Goal: Task Accomplishment & Management: Manage account settings

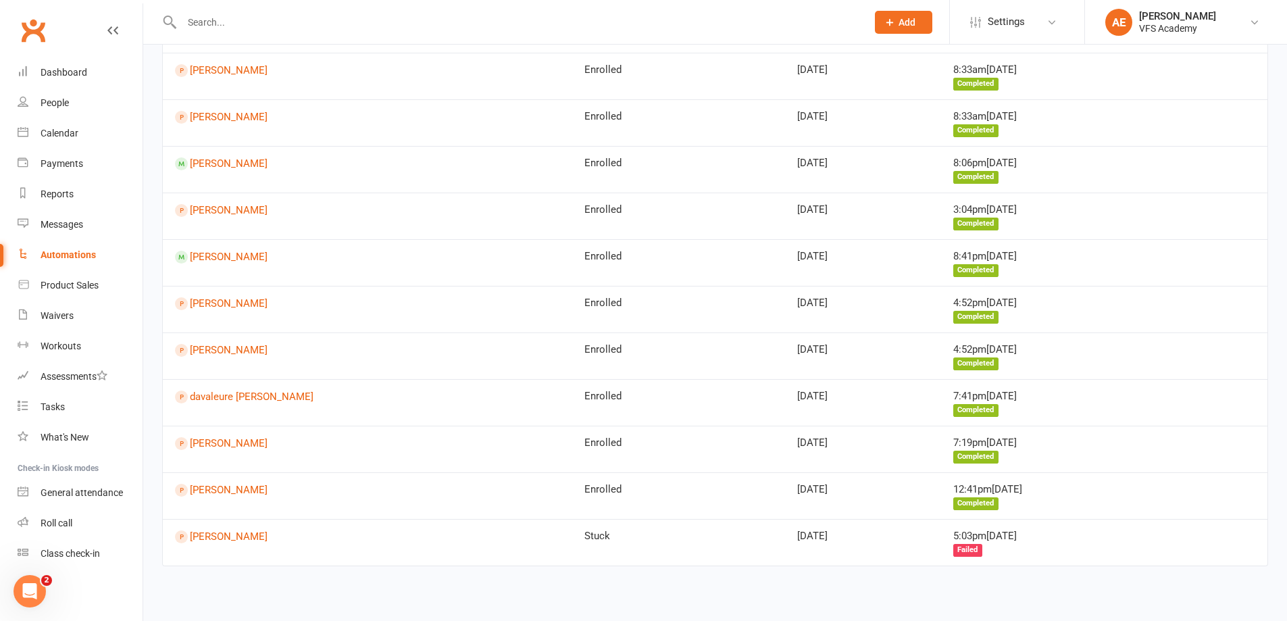
scroll to position [745, 0]
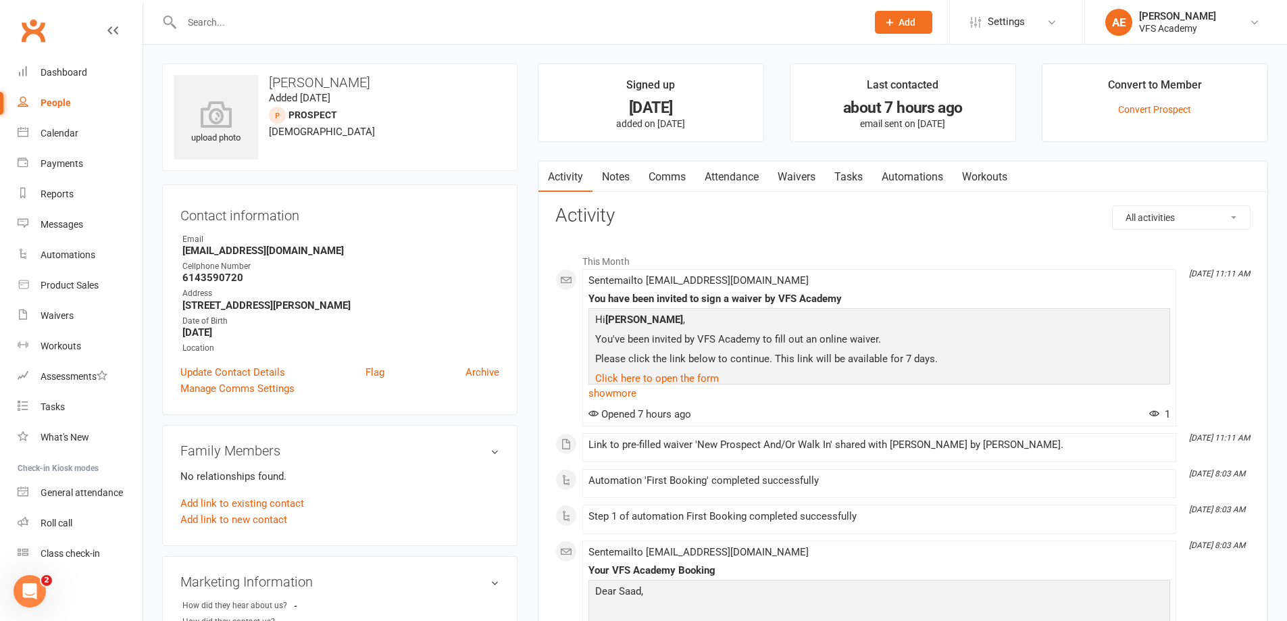
click at [800, 170] on link "Waivers" at bounding box center [796, 177] width 57 height 31
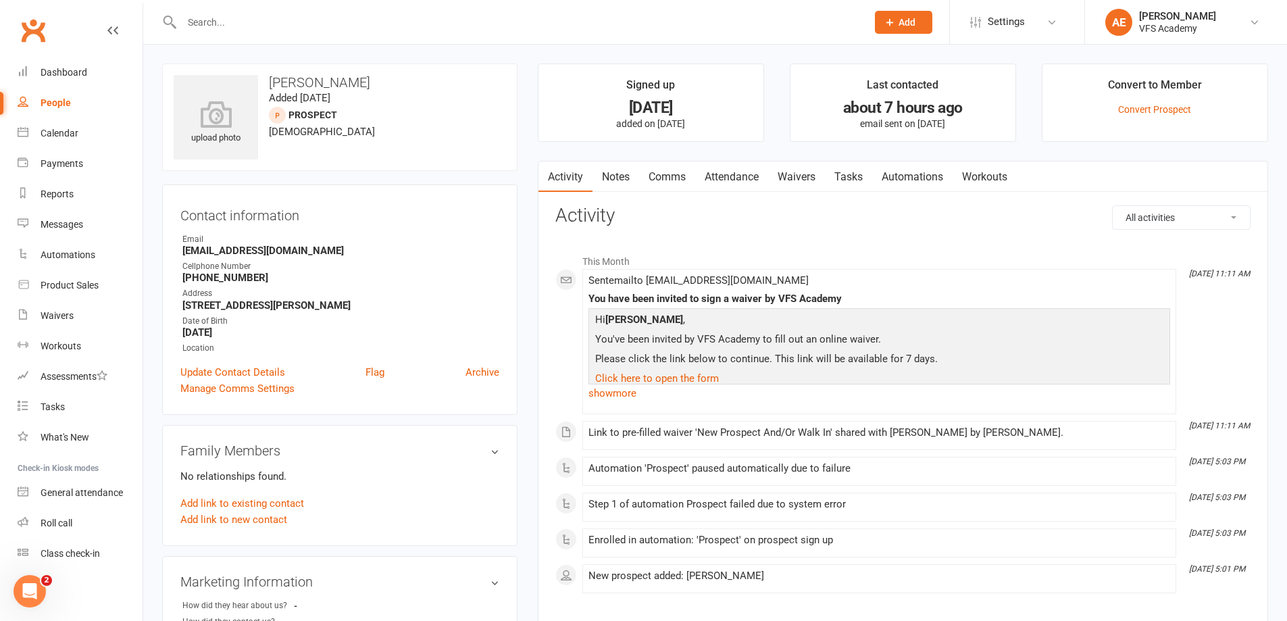
click at [806, 167] on link "Waivers" at bounding box center [796, 177] width 57 height 31
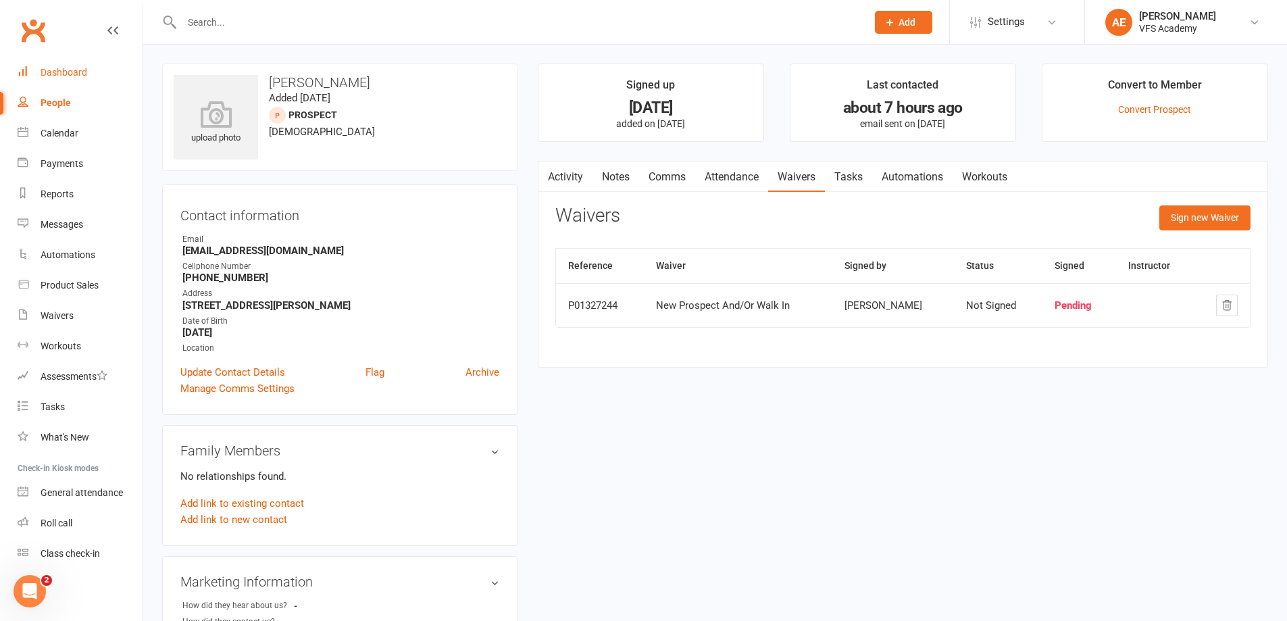
click at [58, 65] on link "Dashboard" at bounding box center [80, 72] width 125 height 30
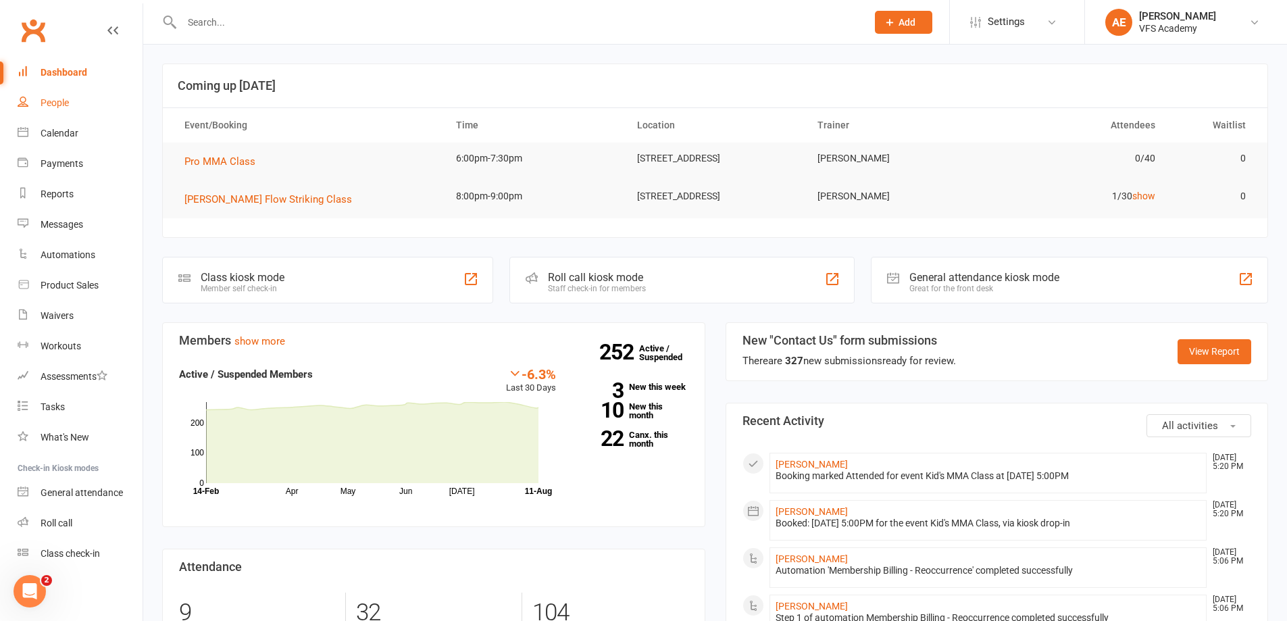
click at [99, 99] on link "People" at bounding box center [80, 103] width 125 height 30
select select "100"
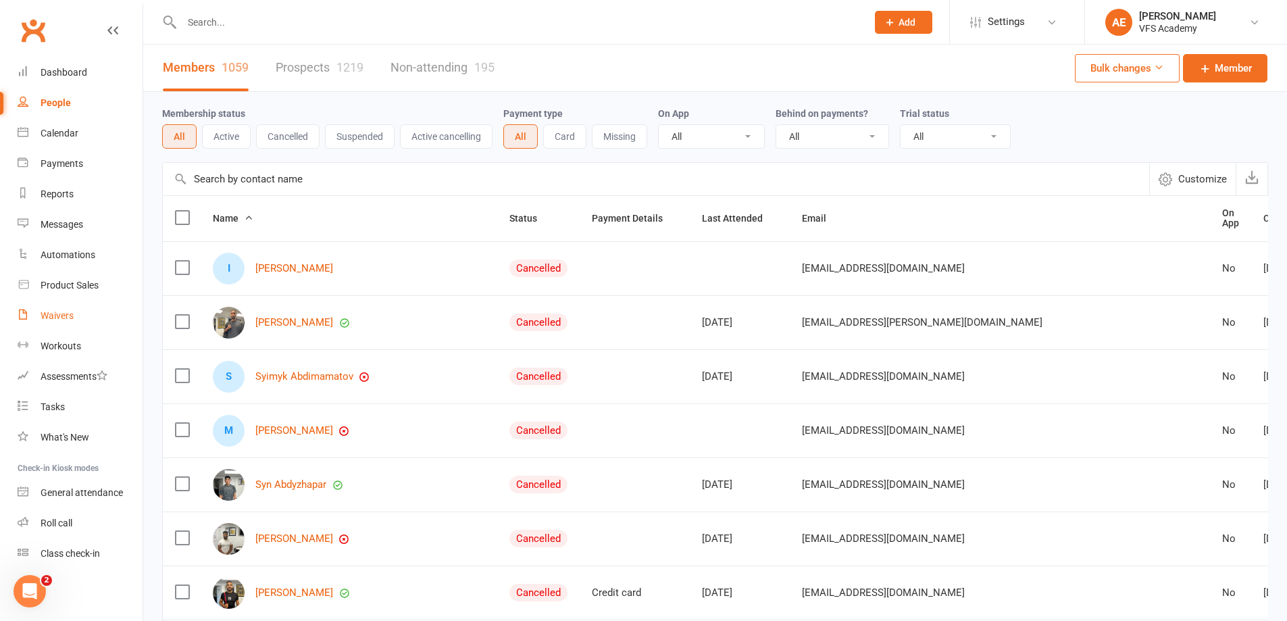
click at [58, 314] on div "Waivers" at bounding box center [57, 315] width 33 height 11
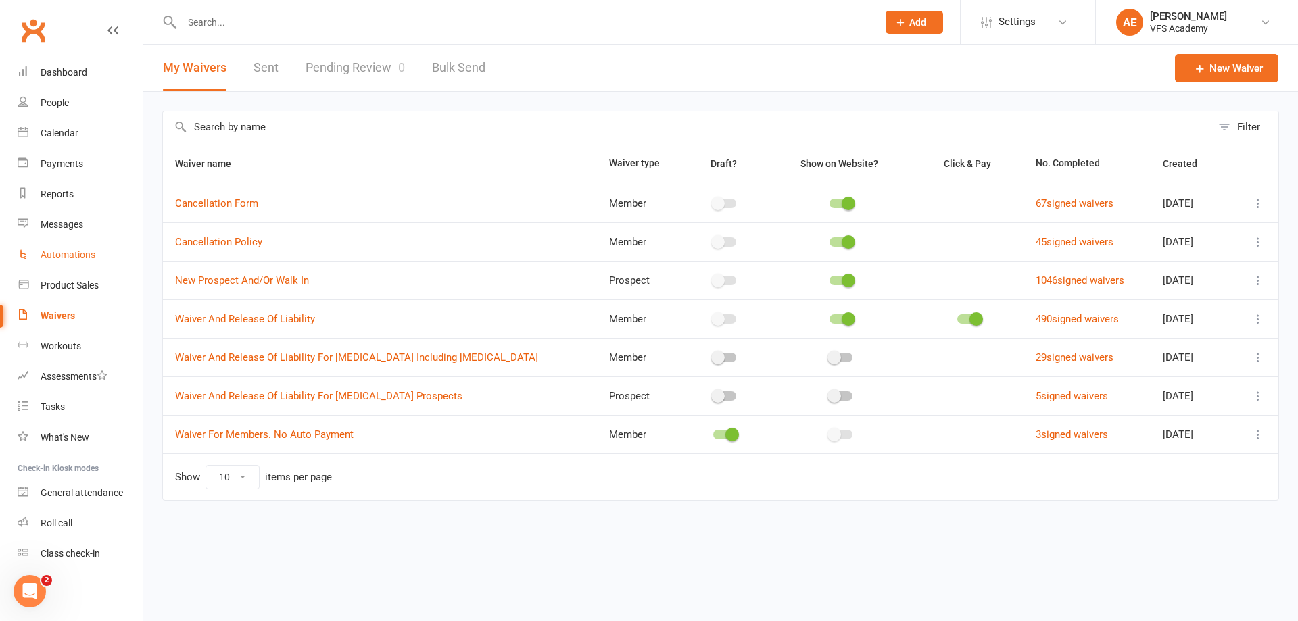
click at [59, 258] on div "Automations" at bounding box center [68, 254] width 55 height 11
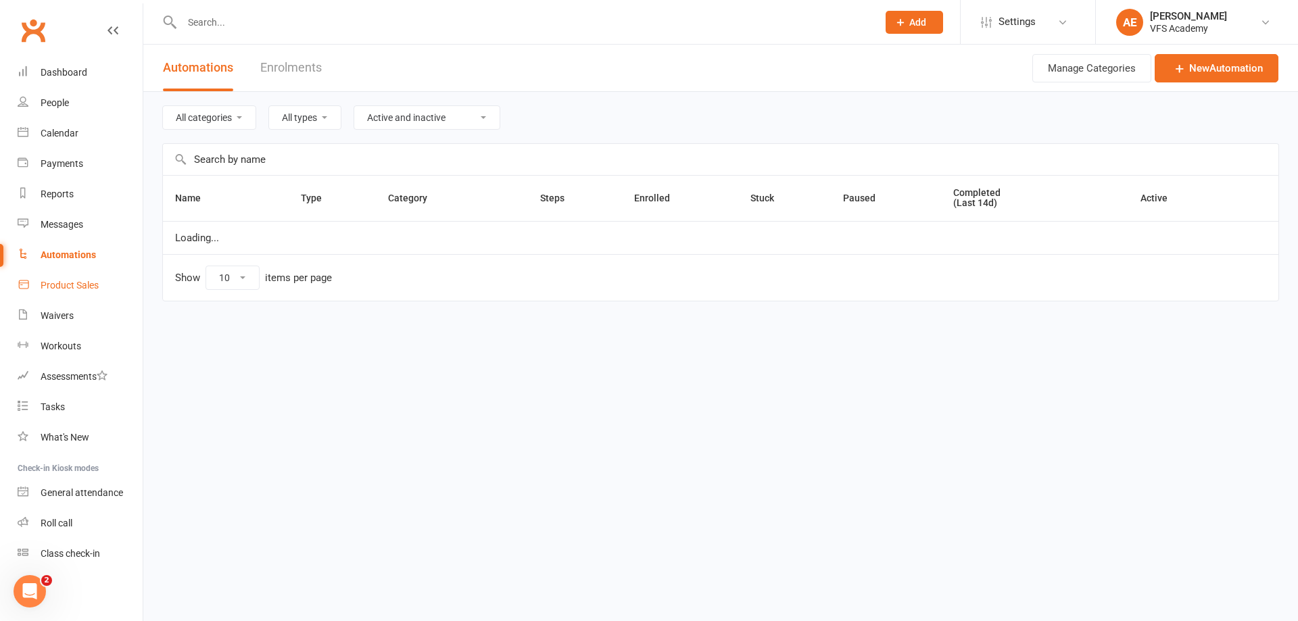
select select "100"
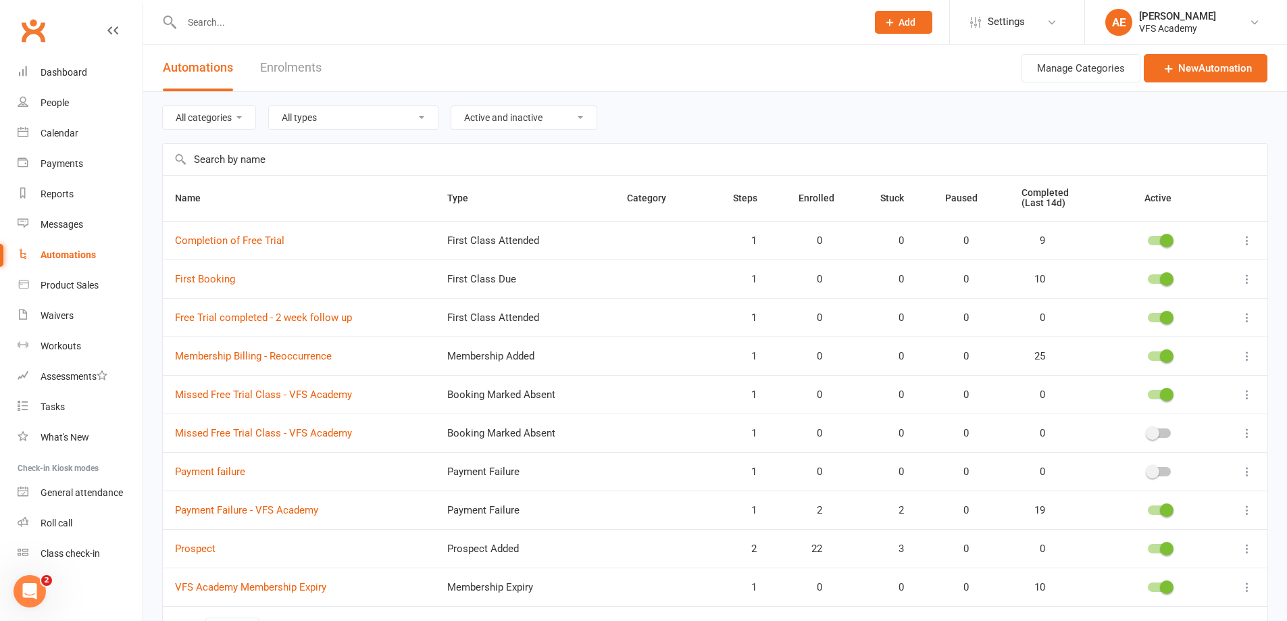
click at [285, 26] on input "text" at bounding box center [518, 22] width 680 height 19
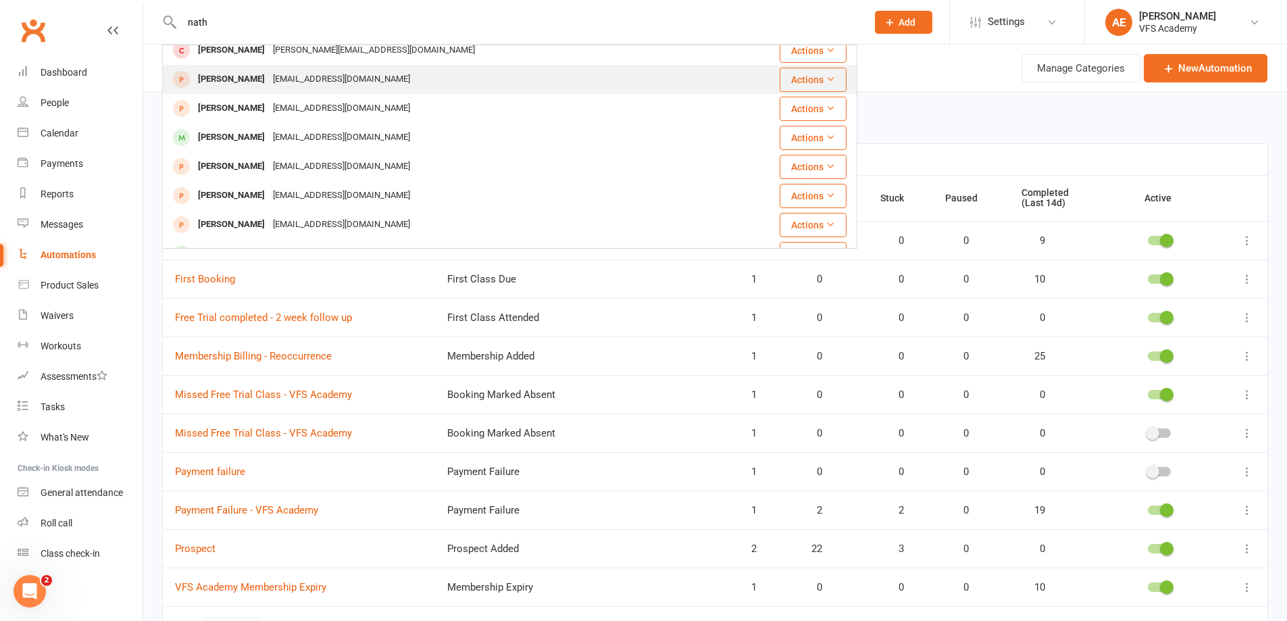
scroll to position [203, 0]
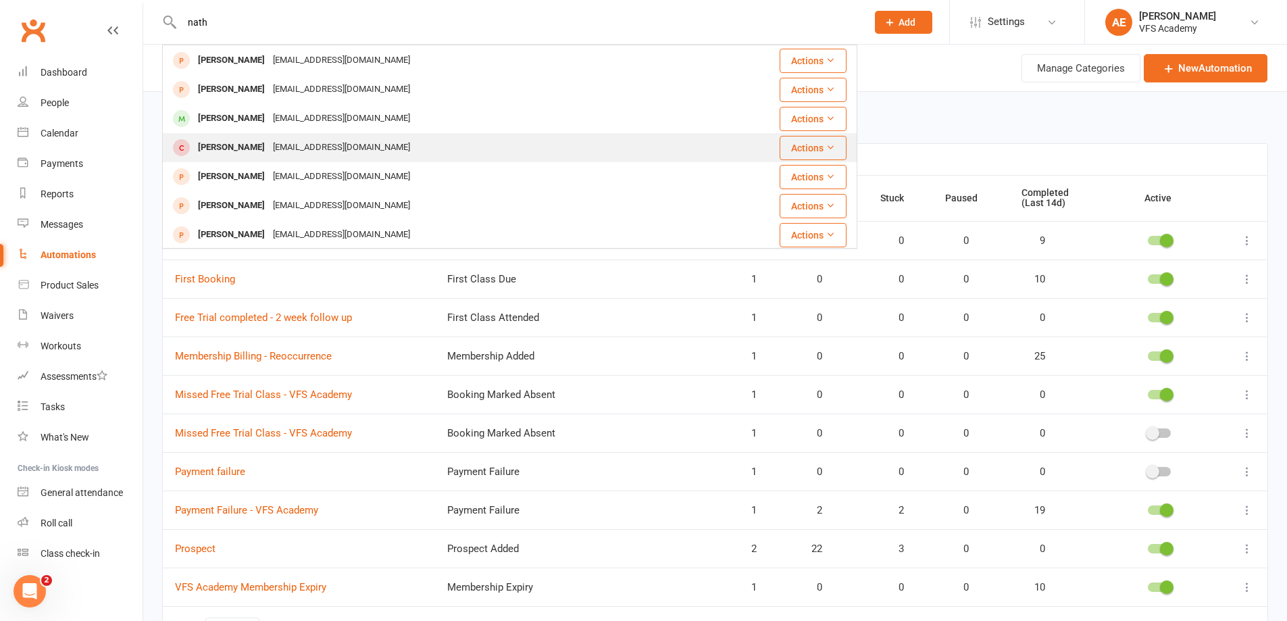
type input "nath"
click at [296, 150] on div "[EMAIL_ADDRESS][DOMAIN_NAME]" at bounding box center [341, 148] width 145 height 20
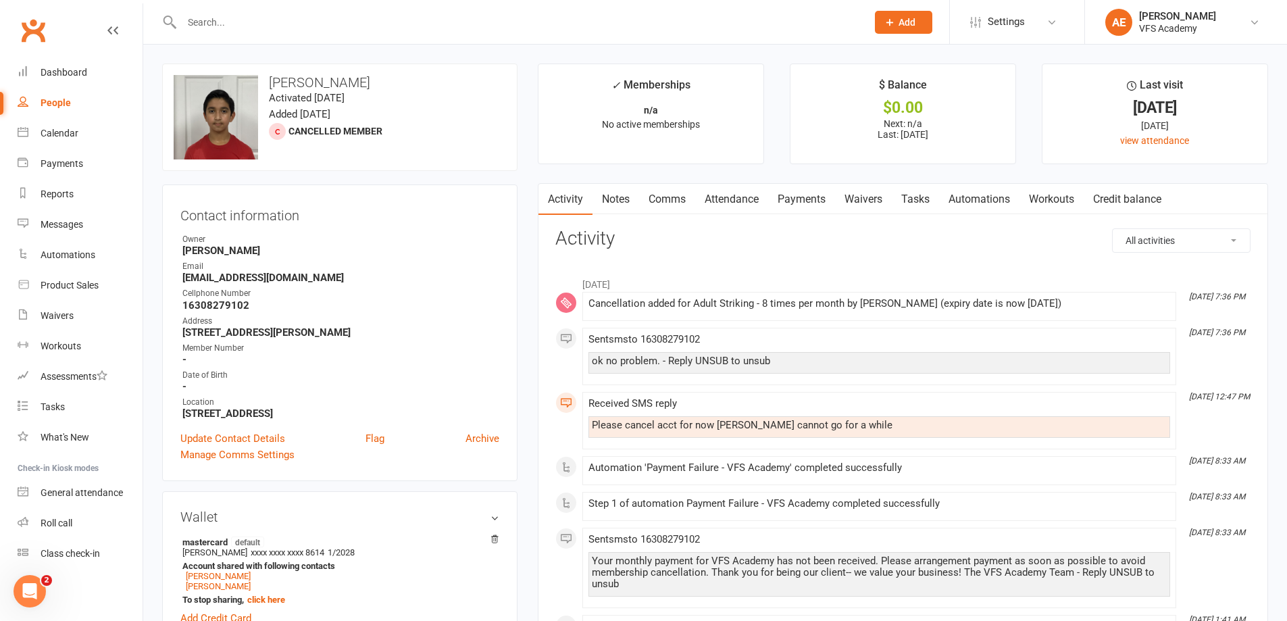
click at [621, 205] on link "Notes" at bounding box center [616, 199] width 47 height 31
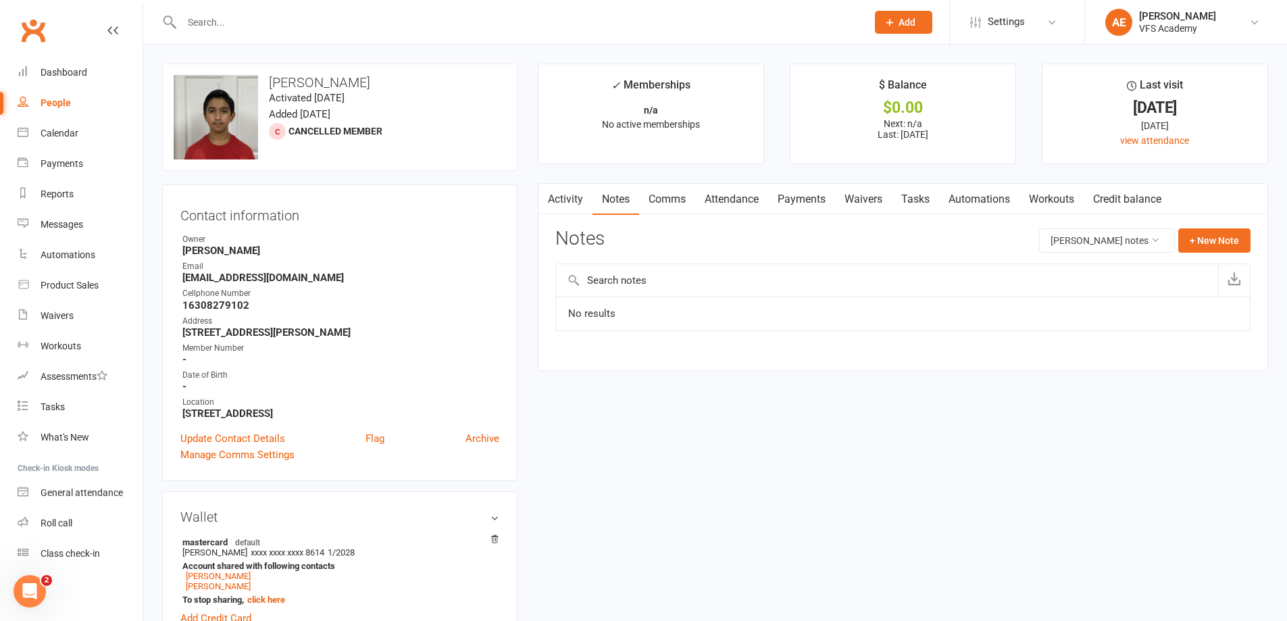
click at [713, 205] on link "Attendance" at bounding box center [731, 199] width 73 height 31
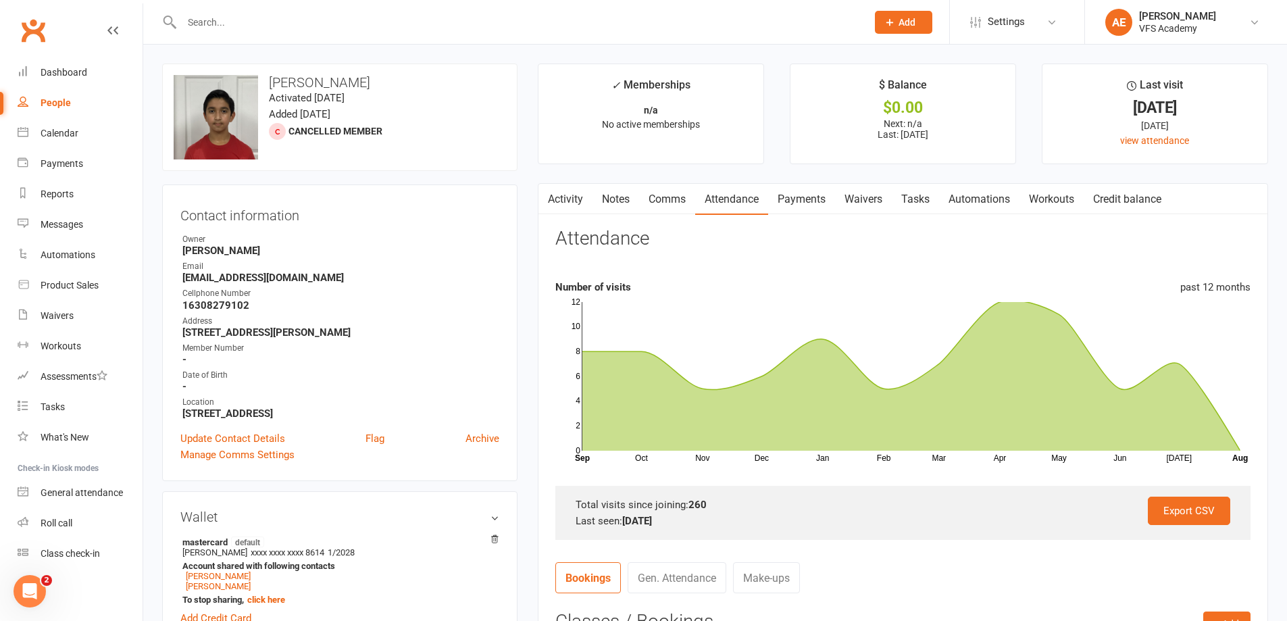
click at [867, 191] on link "Waivers" at bounding box center [863, 199] width 57 height 31
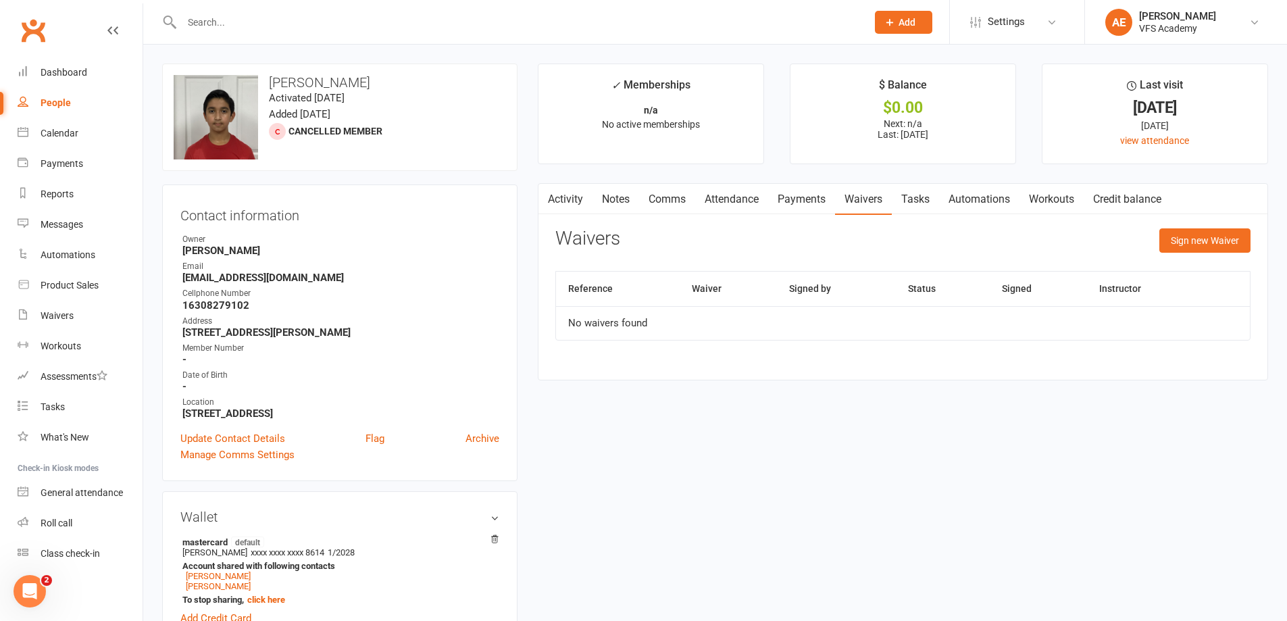
click at [993, 203] on link "Automations" at bounding box center [979, 199] width 80 height 31
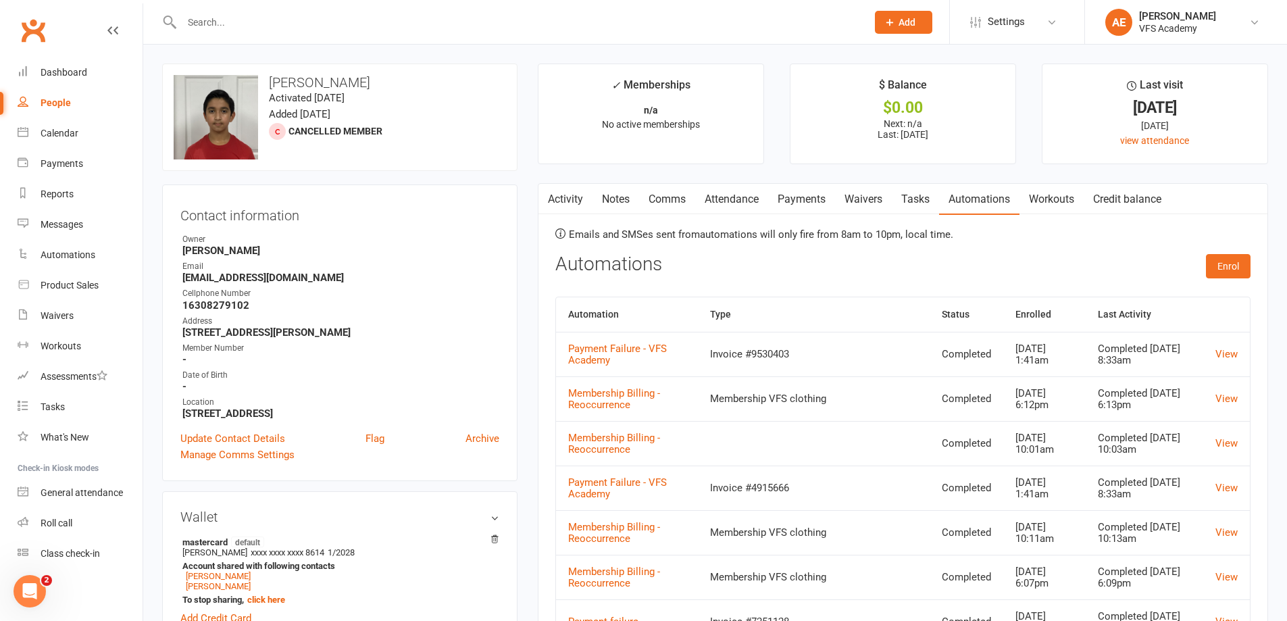
click at [544, 205] on button "button" at bounding box center [547, 199] width 17 height 30
click at [566, 205] on link "Activity" at bounding box center [566, 199] width 54 height 31
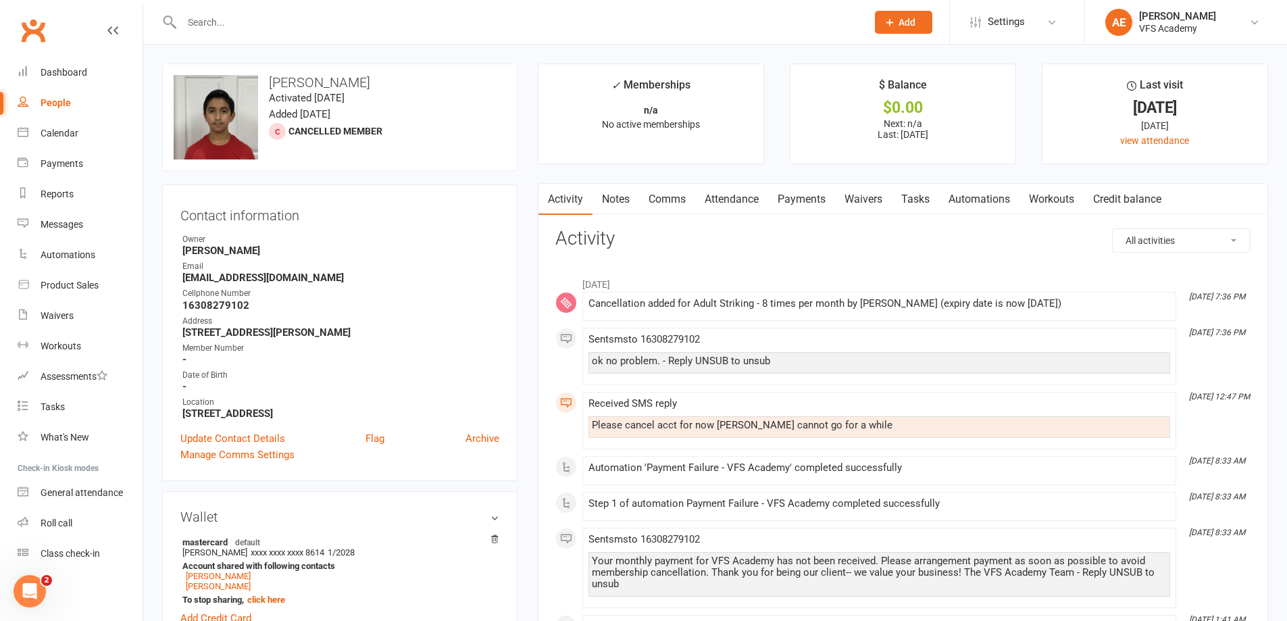
click at [808, 201] on link "Payments" at bounding box center [801, 199] width 67 height 31
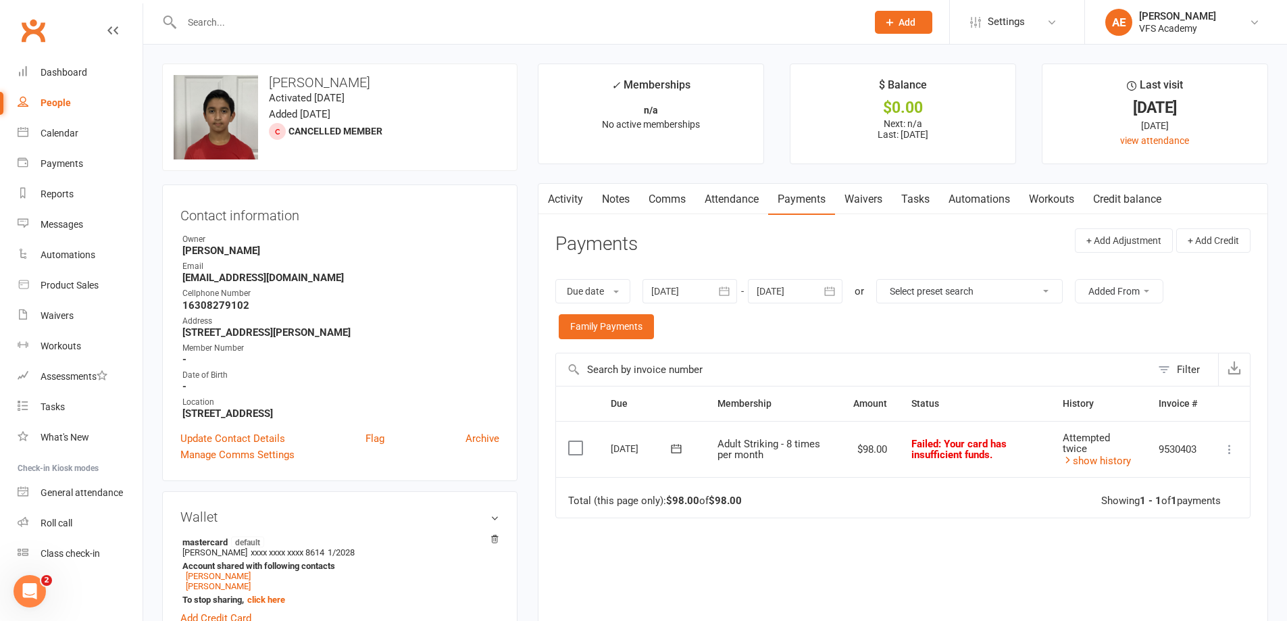
click at [744, 202] on link "Attendance" at bounding box center [731, 199] width 73 height 31
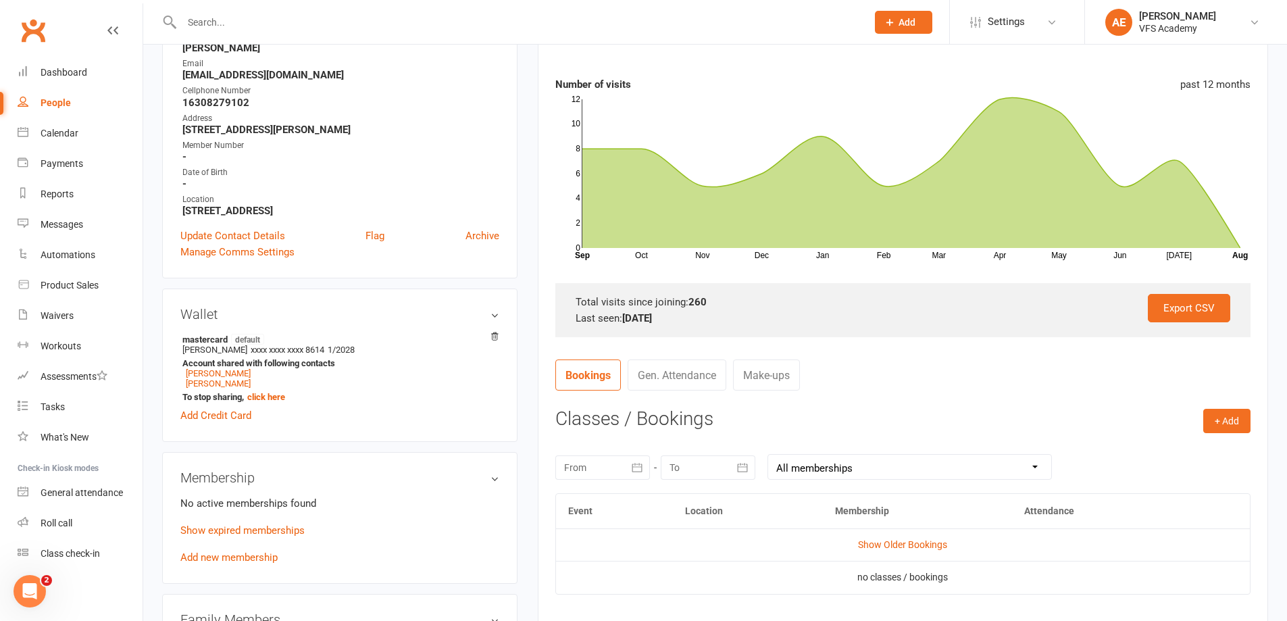
scroll to position [270, 0]
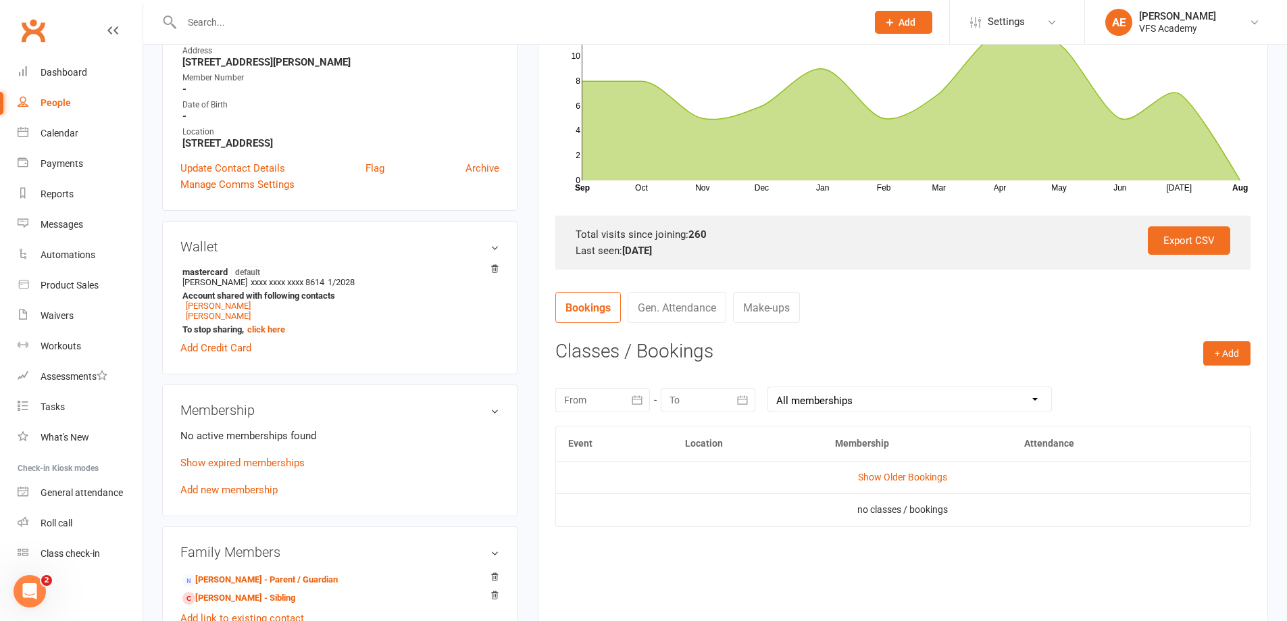
click at [598, 410] on div at bounding box center [603, 400] width 95 height 24
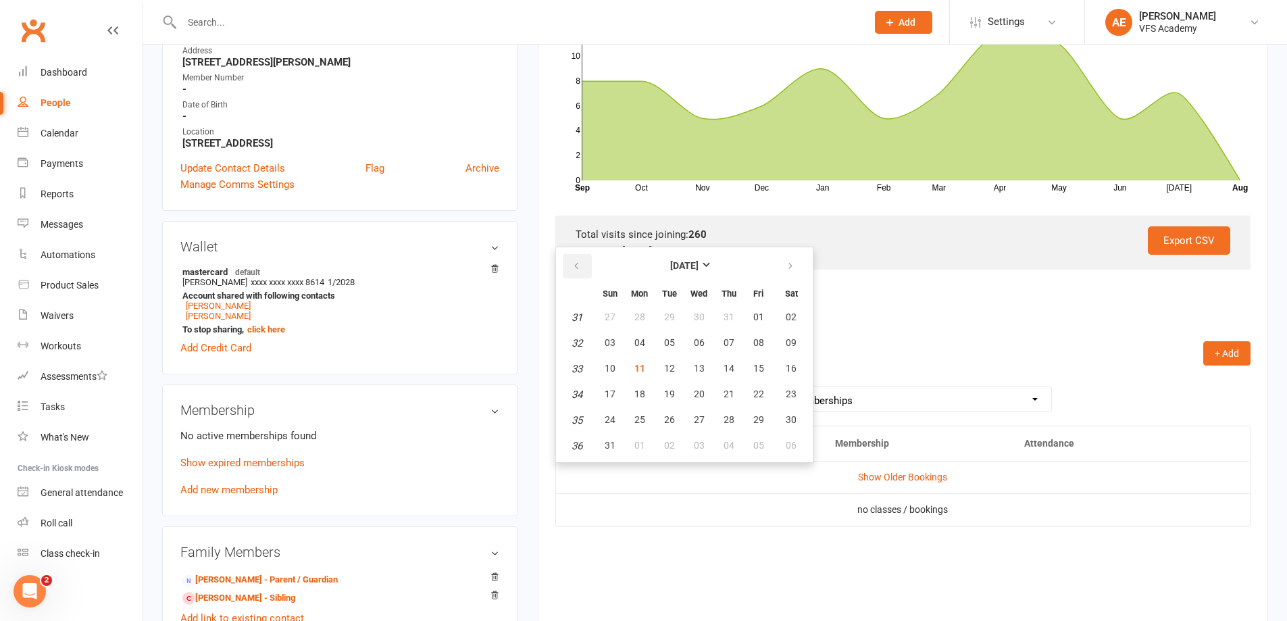
click at [583, 268] on button "button" at bounding box center [577, 266] width 29 height 24
click at [654, 370] on table "[DATE] Sun Mon Tue Wed Thu Fri Sat 18 27 28 29 30 01 02 03 19 04 05 06 07 08 09…" at bounding box center [684, 355] width 251 height 210
click at [676, 363] on button "13" at bounding box center [670, 369] width 28 height 24
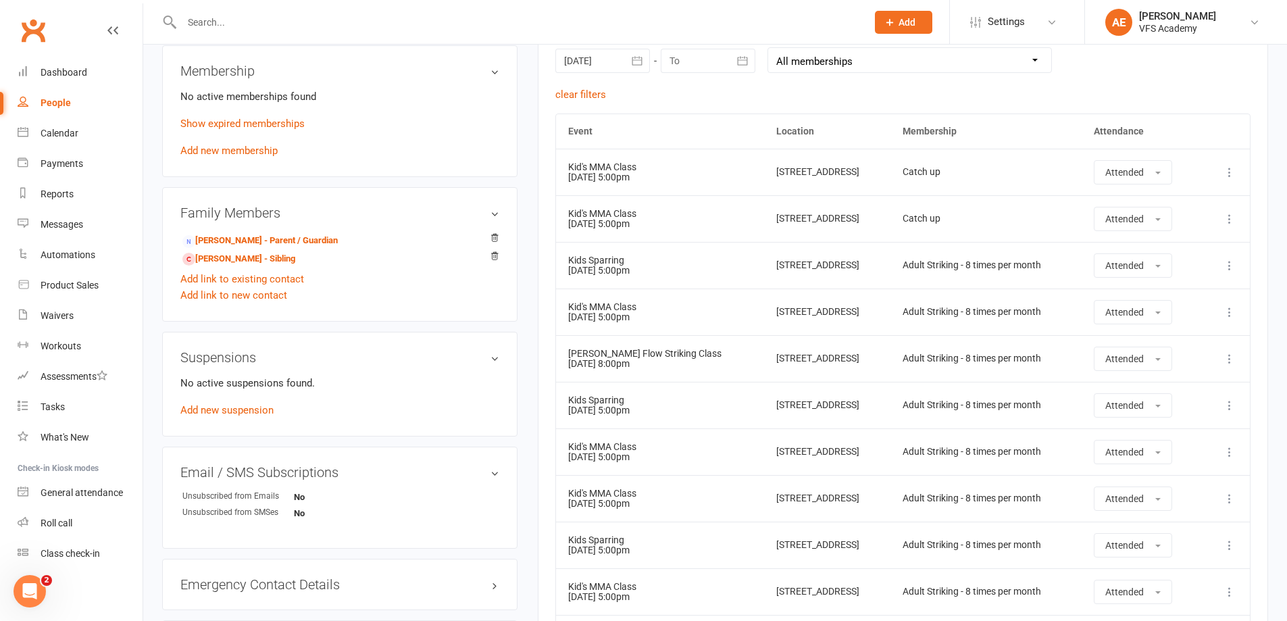
scroll to position [427, 0]
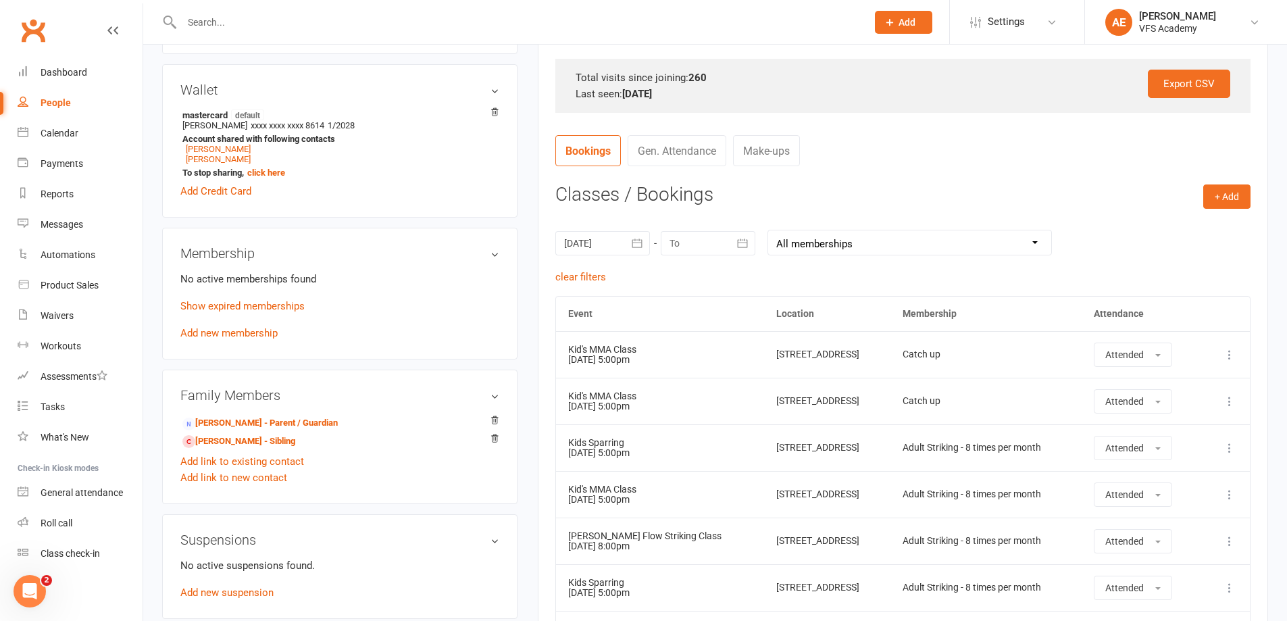
click at [697, 157] on link "Gen. Attendance" at bounding box center [677, 150] width 99 height 31
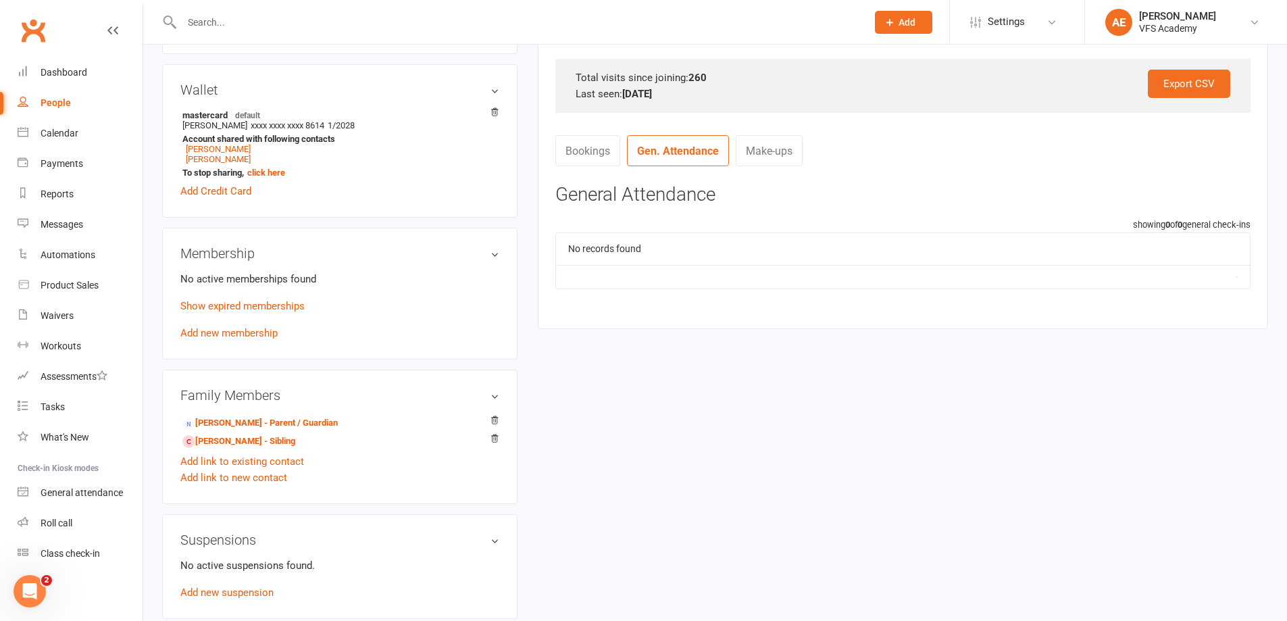
click at [616, 153] on link "Bookings" at bounding box center [588, 150] width 65 height 31
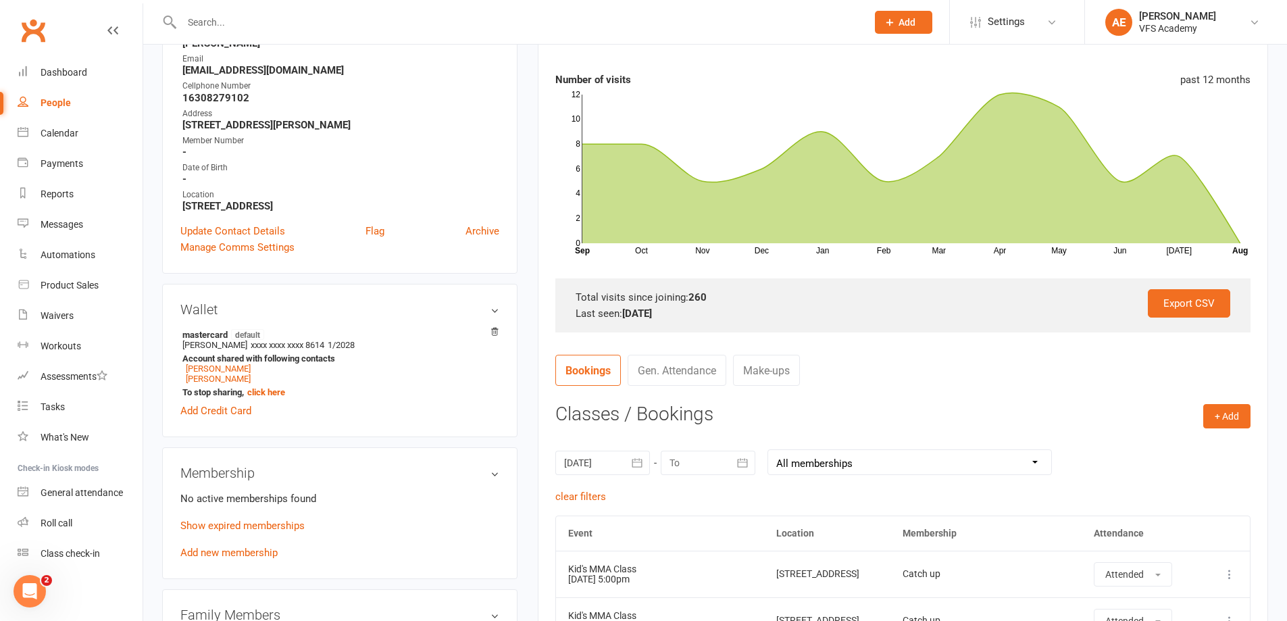
scroll to position [89, 0]
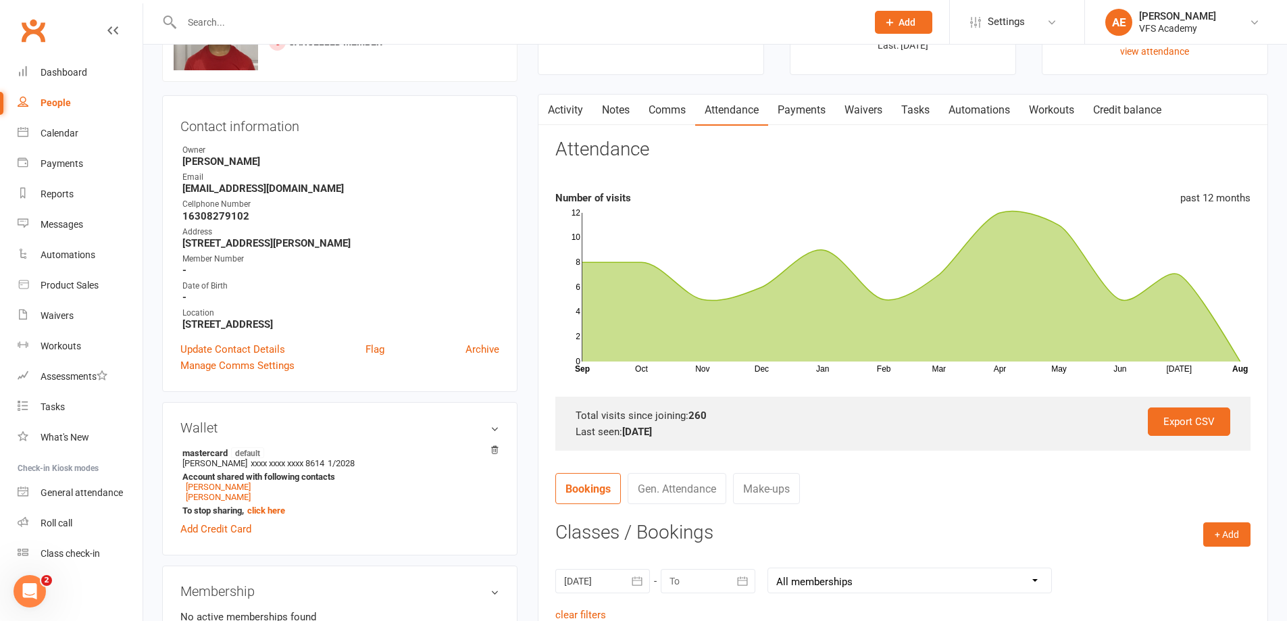
click at [562, 112] on link "Activity" at bounding box center [566, 110] width 54 height 31
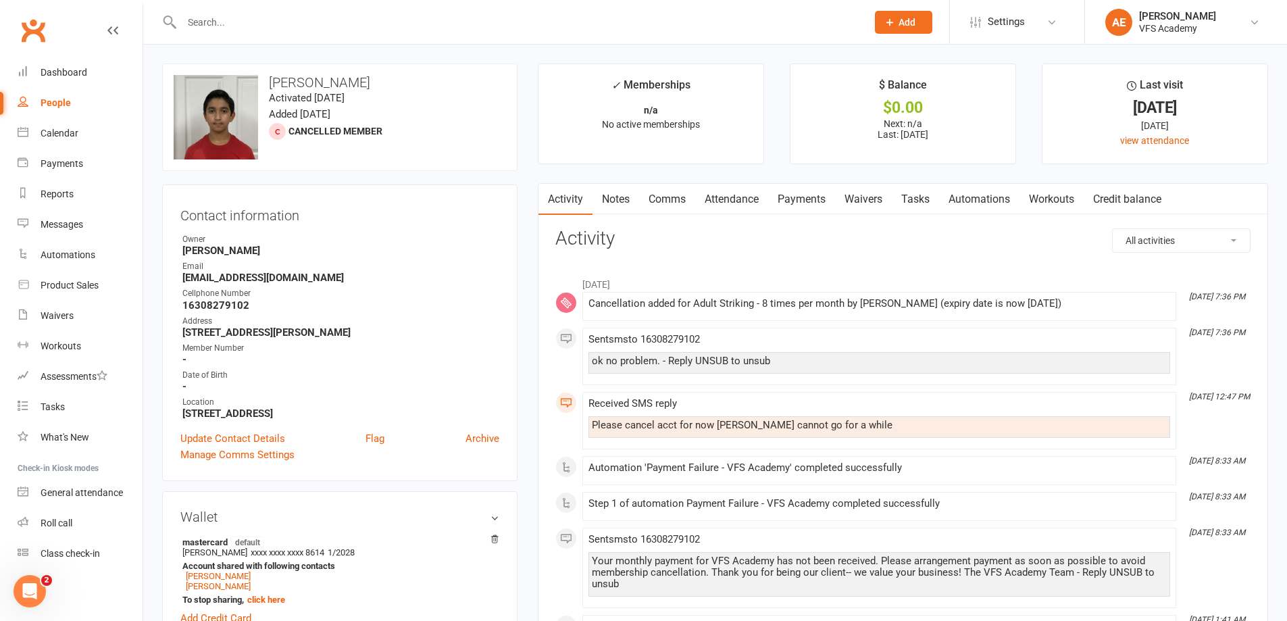
click at [747, 200] on link "Attendance" at bounding box center [731, 199] width 73 height 31
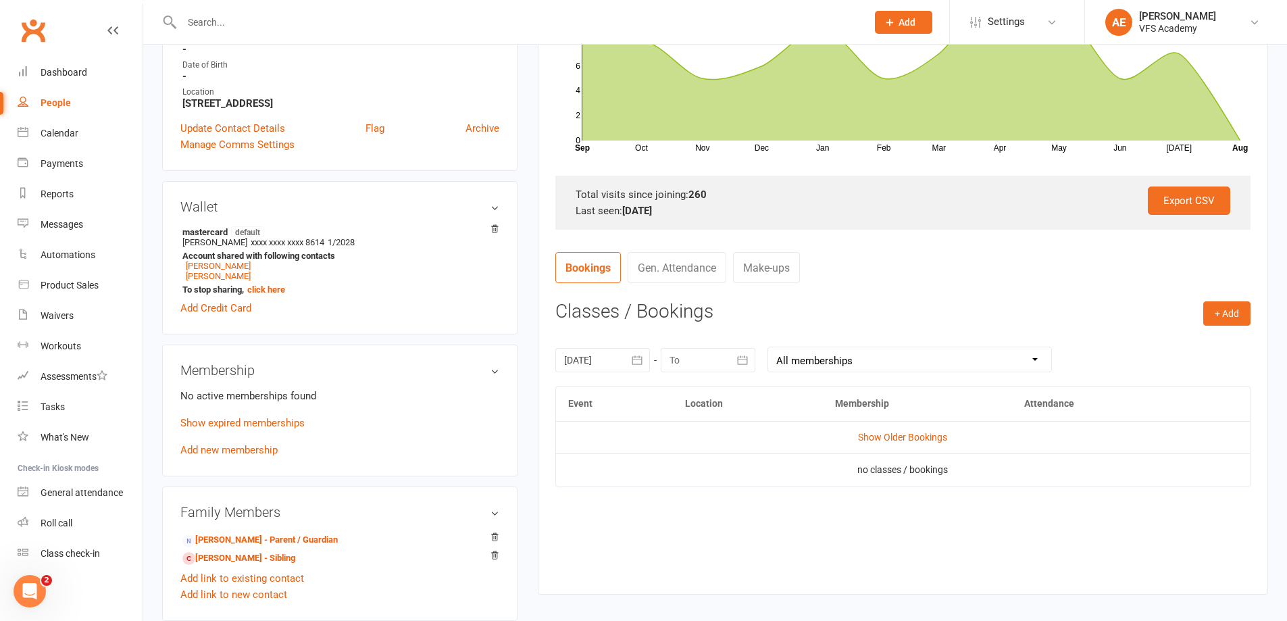
scroll to position [338, 0]
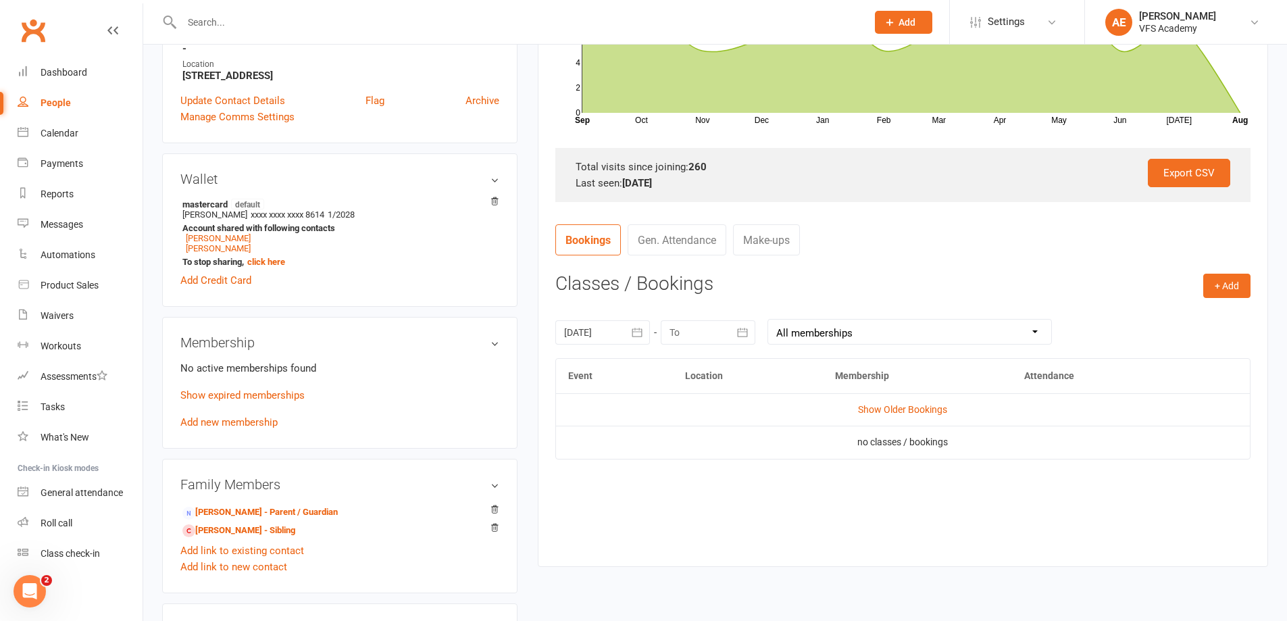
click at [603, 323] on div at bounding box center [603, 332] width 95 height 24
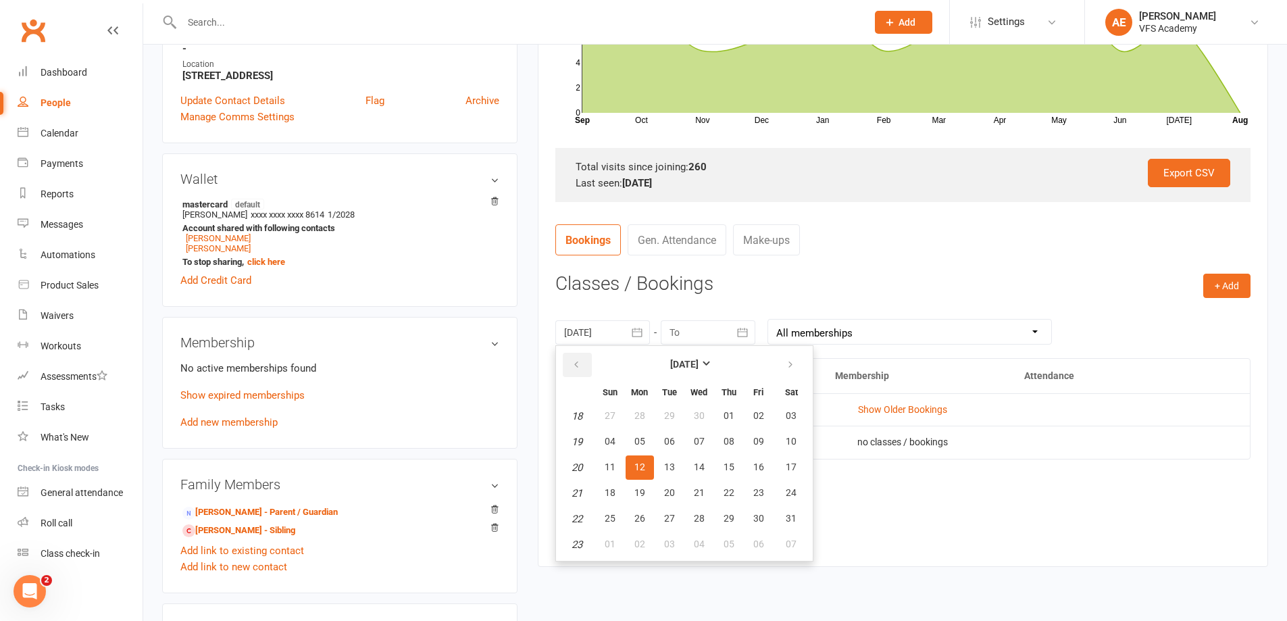
click at [584, 364] on button "button" at bounding box center [577, 365] width 29 height 24
drag, startPoint x: 584, startPoint y: 364, endPoint x: 607, endPoint y: 383, distance: 30.2
click at [584, 363] on button "button" at bounding box center [577, 365] width 29 height 24
click at [717, 535] on button "06" at bounding box center [729, 545] width 28 height 24
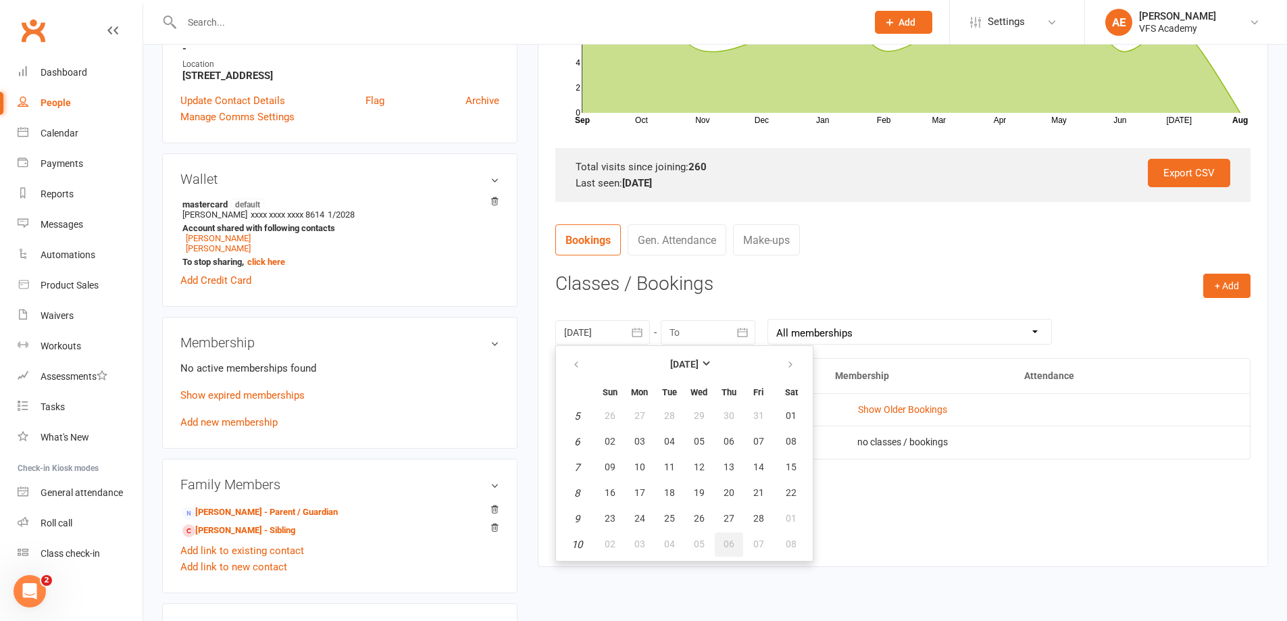
type input "[DATE]"
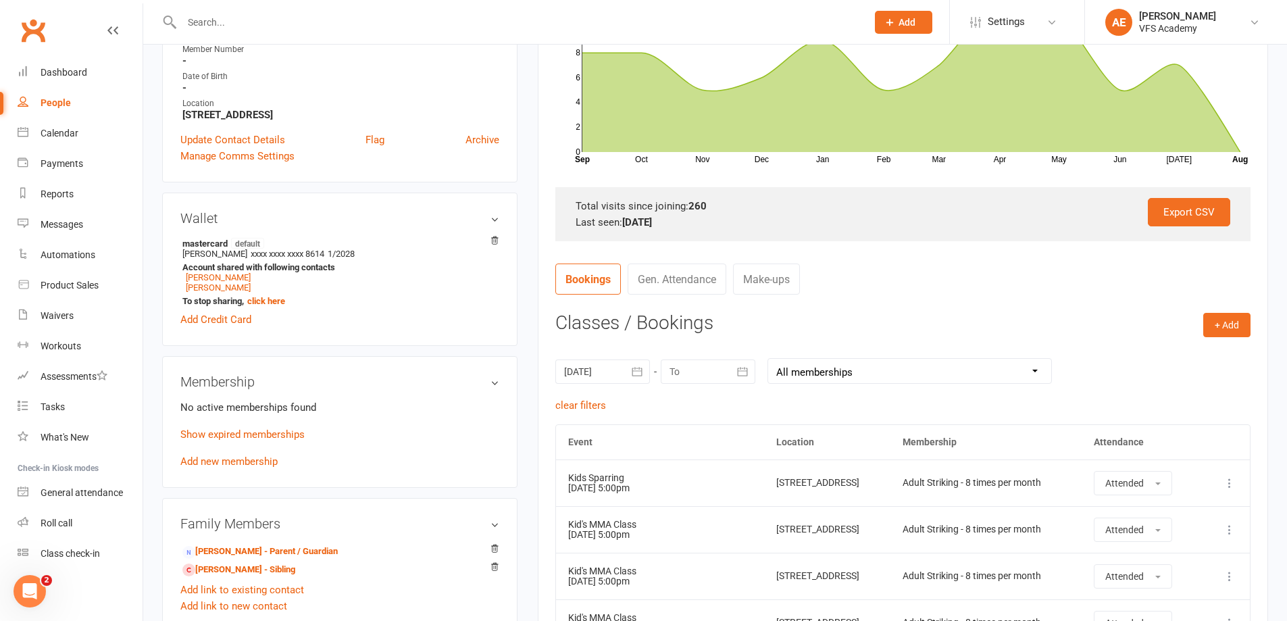
scroll to position [80, 0]
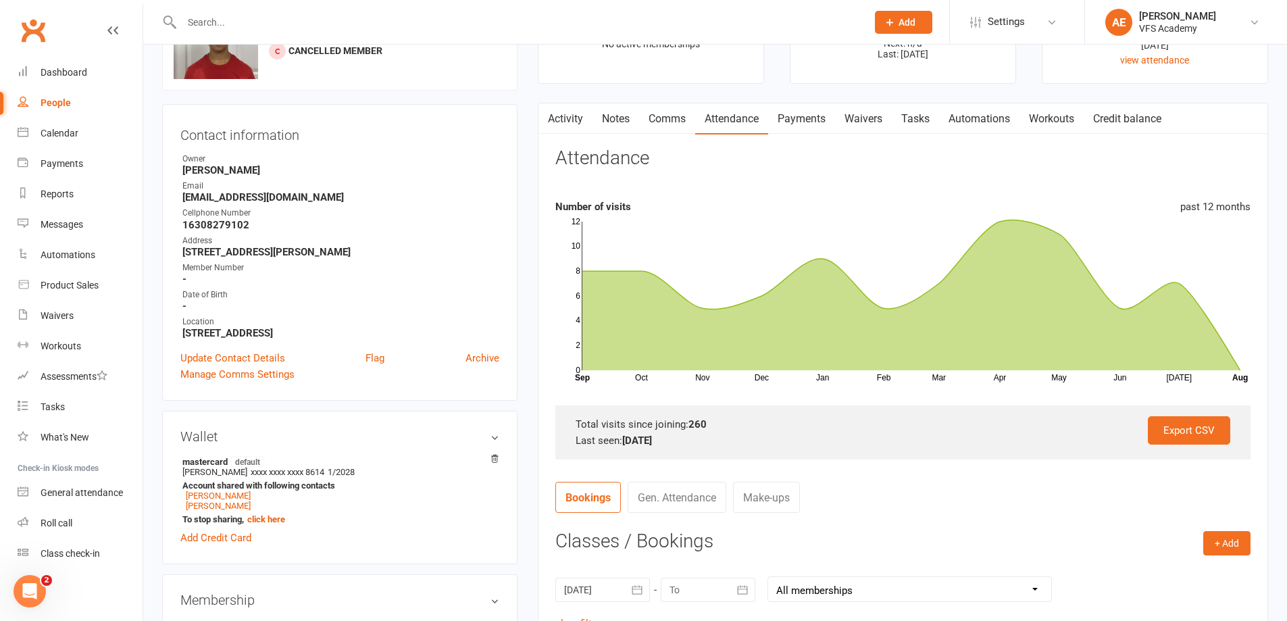
click at [565, 114] on link "Activity" at bounding box center [566, 118] width 54 height 31
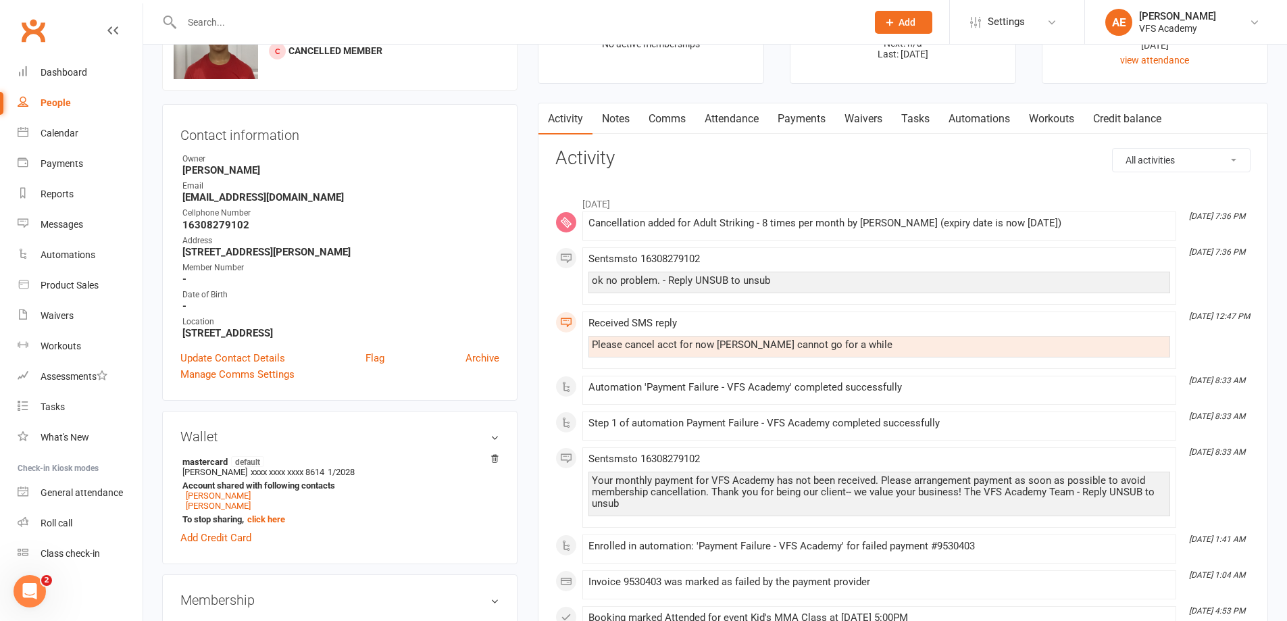
click at [334, 29] on input "text" at bounding box center [518, 22] width 680 height 19
click at [328, 30] on input "text" at bounding box center [518, 22] width 680 height 19
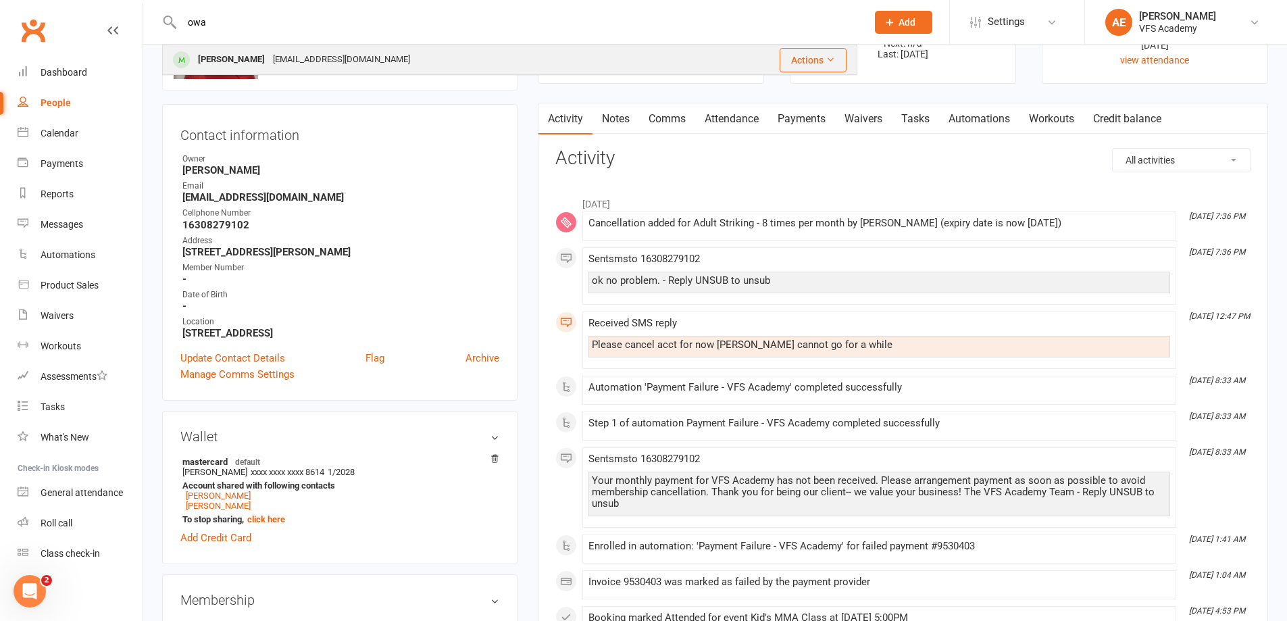
type input "owa"
click at [212, 57] on div "[PERSON_NAME]" at bounding box center [231, 60] width 75 height 20
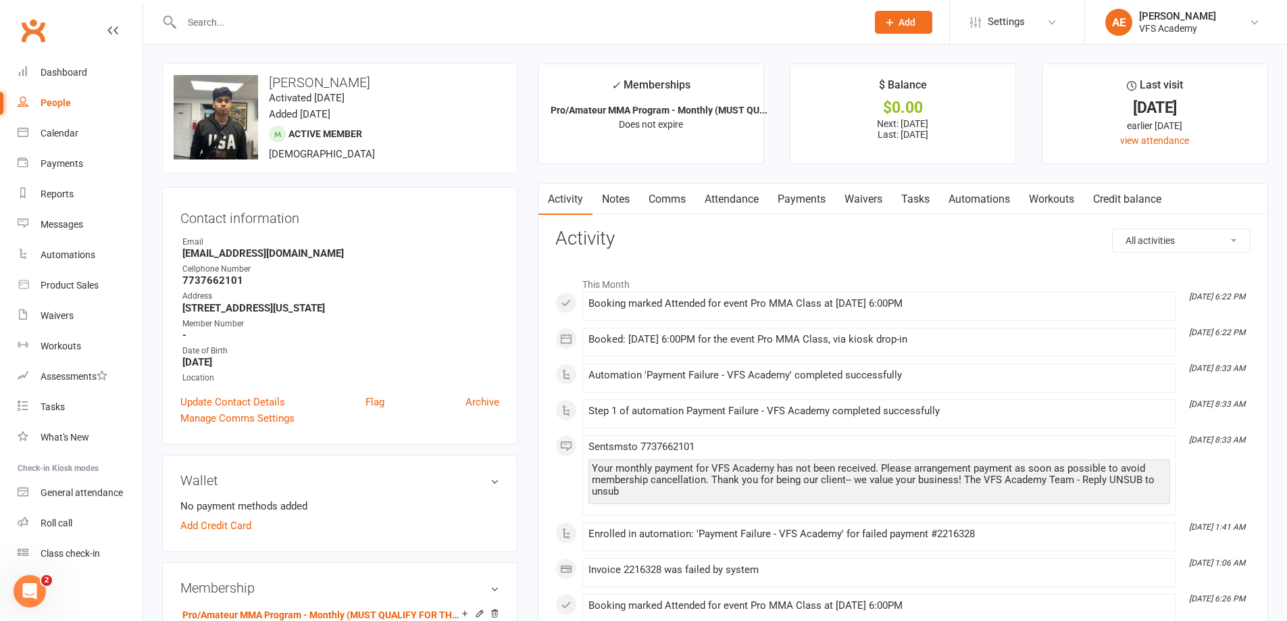
click at [810, 193] on link "Payments" at bounding box center [801, 199] width 67 height 31
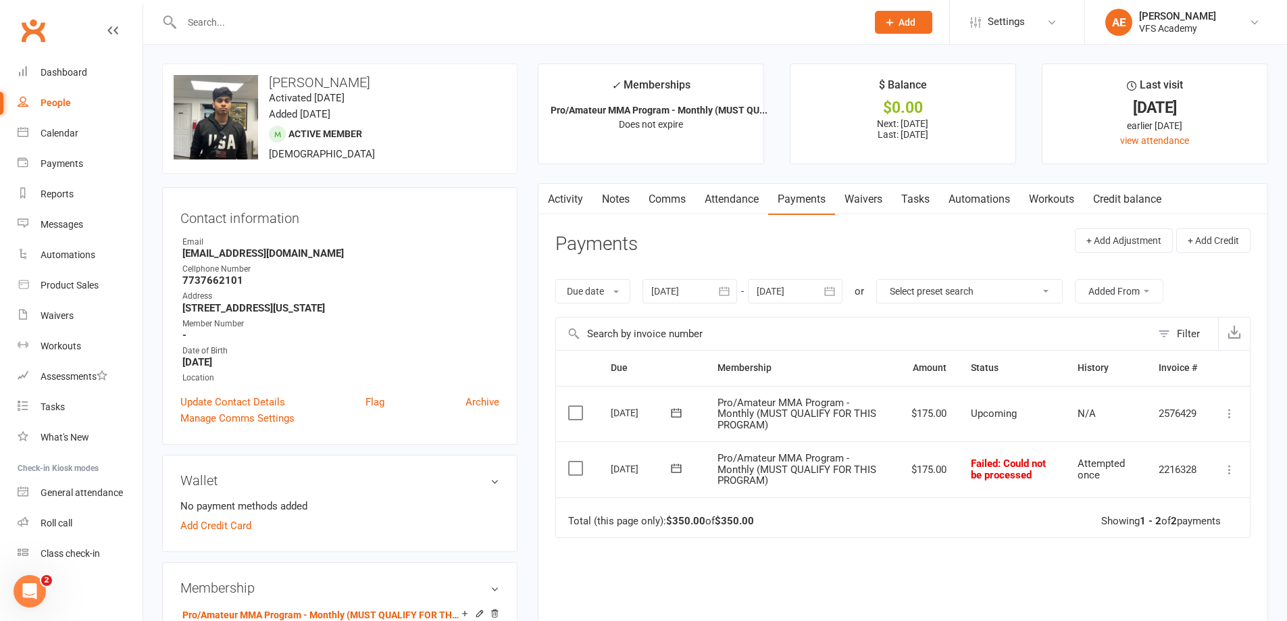
click at [1237, 470] on button at bounding box center [1230, 470] width 16 height 16
click at [1196, 546] on link "Mark as Paid (Other)" at bounding box center [1171, 550] width 134 height 27
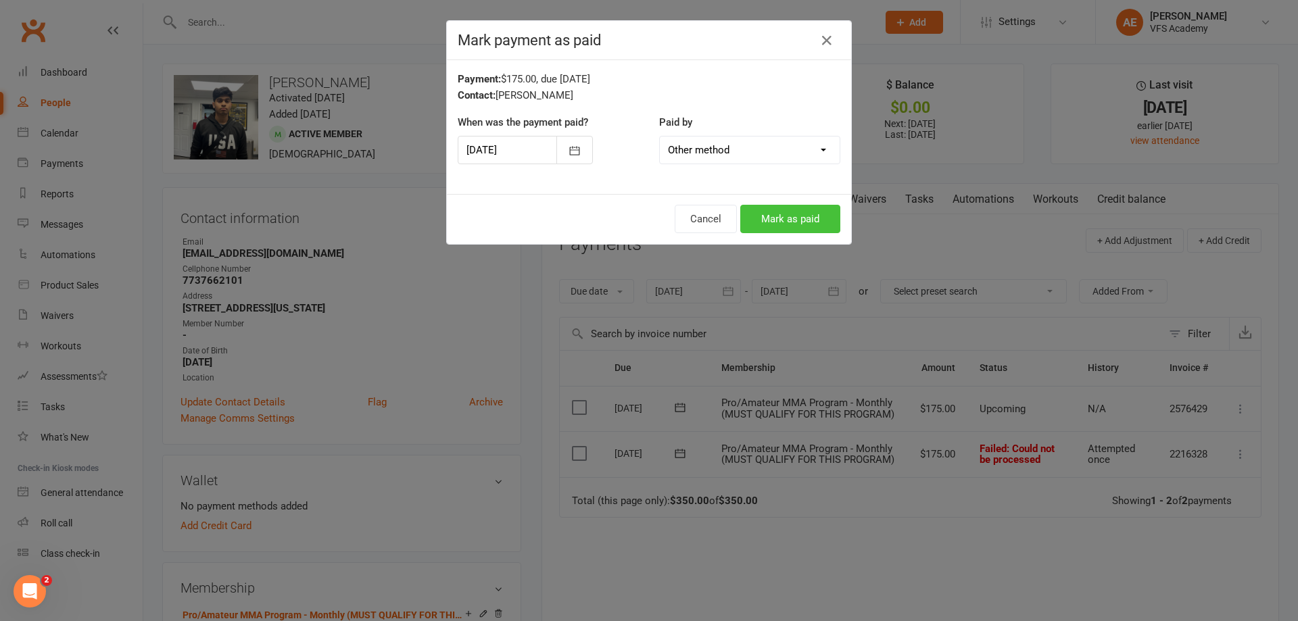
click at [777, 218] on button "Mark as paid" at bounding box center [790, 219] width 100 height 28
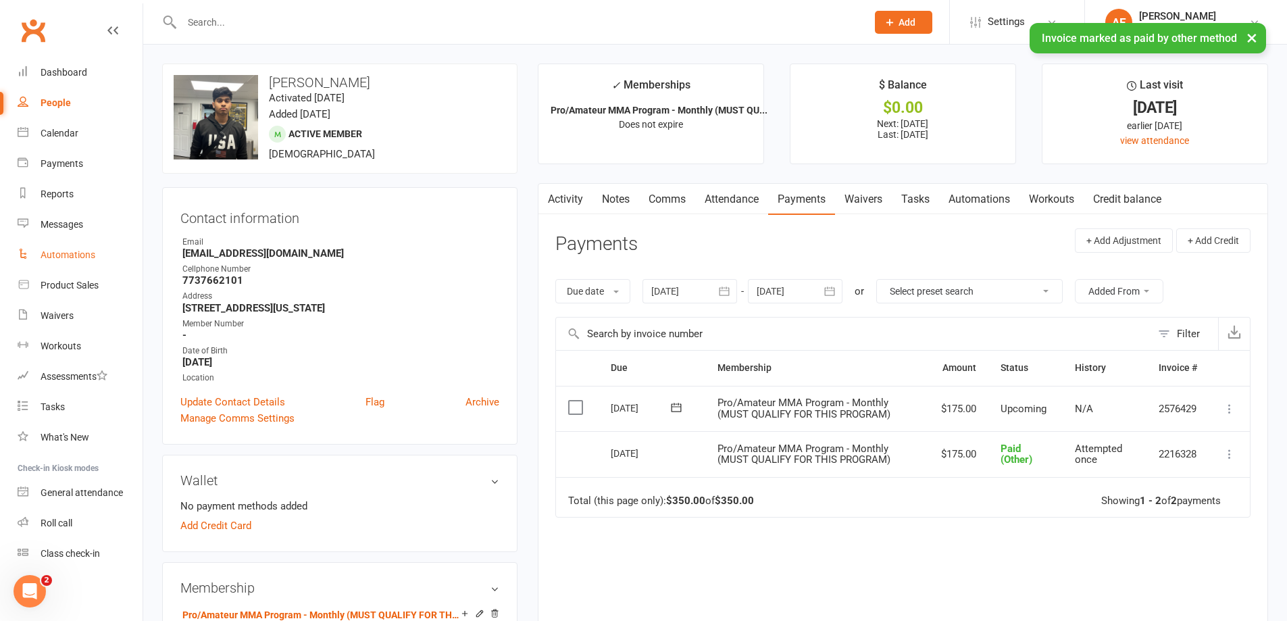
click at [47, 250] on div "Automations" at bounding box center [68, 254] width 55 height 11
select select "100"
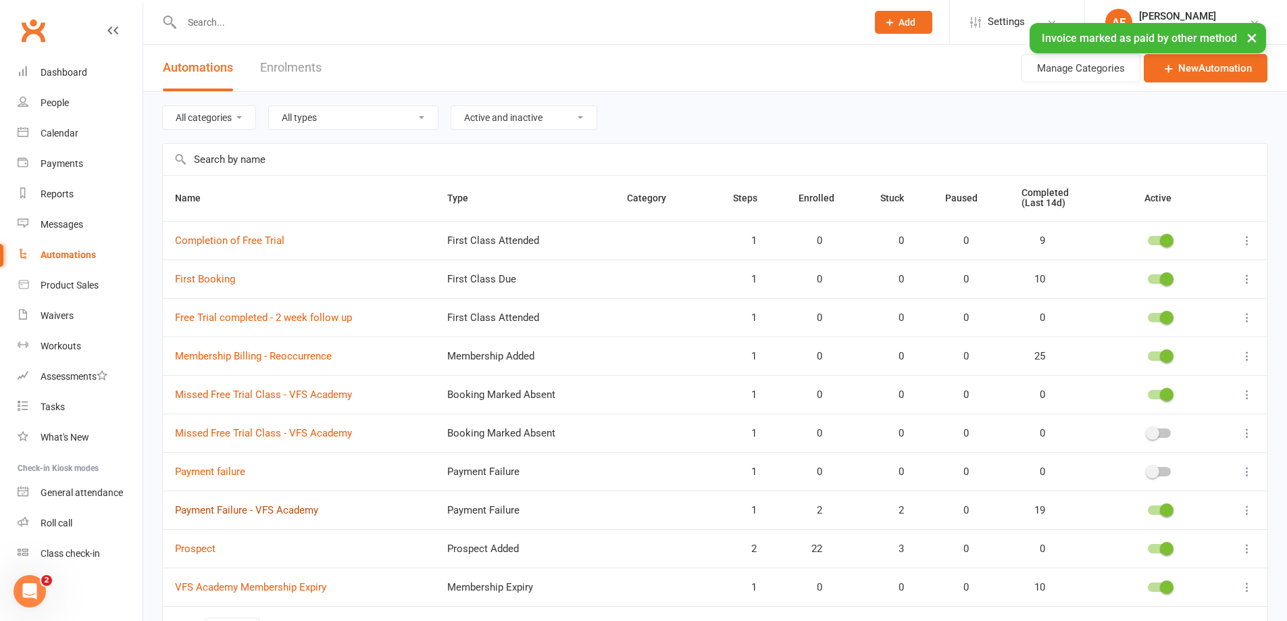
click at [205, 508] on link "Payment Failure - VFS Academy" at bounding box center [246, 510] width 143 height 12
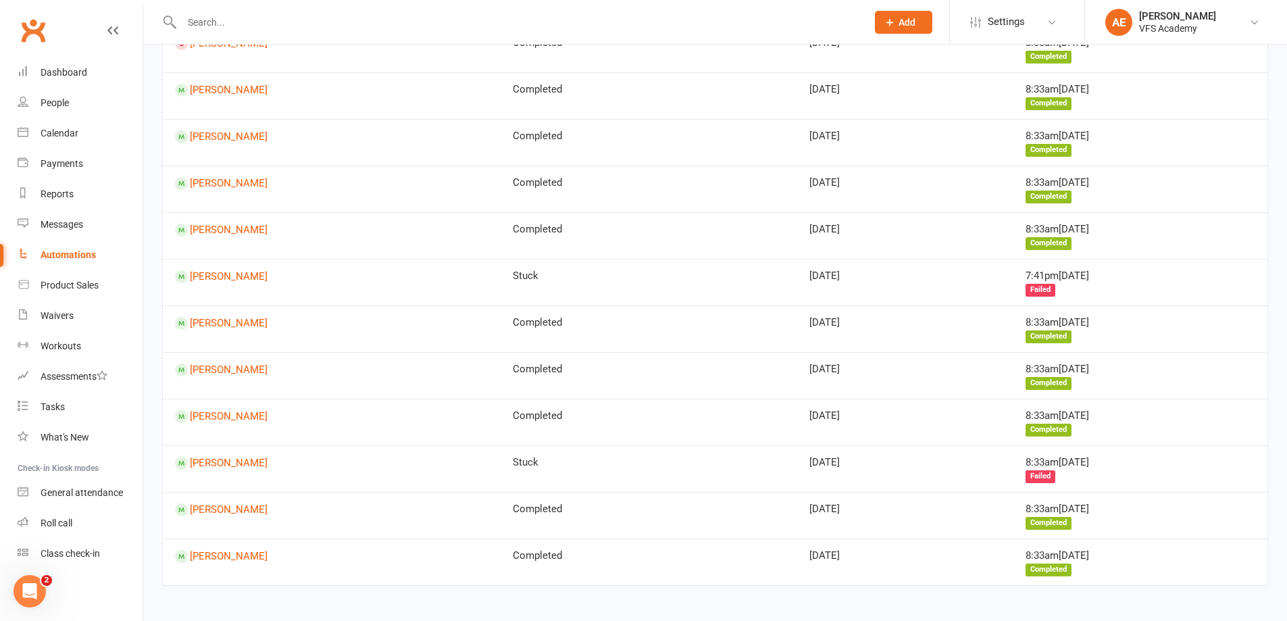
scroll to position [652, 0]
